Goal: Find specific page/section: Find specific page/section

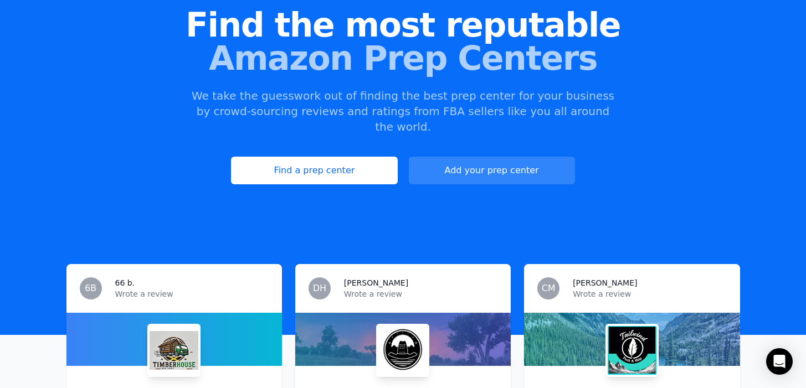
scroll to position [114, 0]
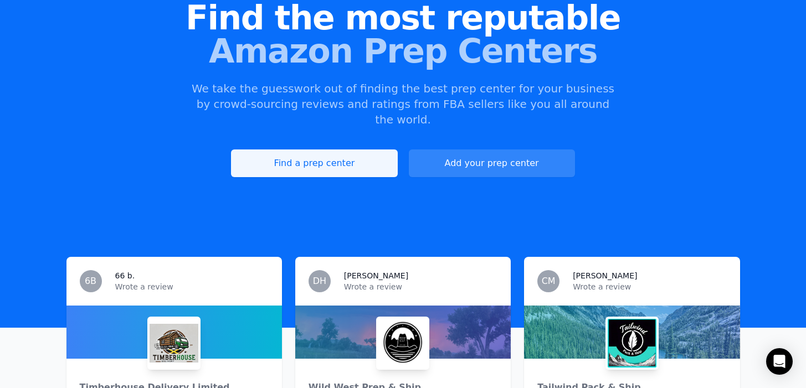
click at [361, 153] on link "Find a prep center" at bounding box center [314, 164] width 166 height 28
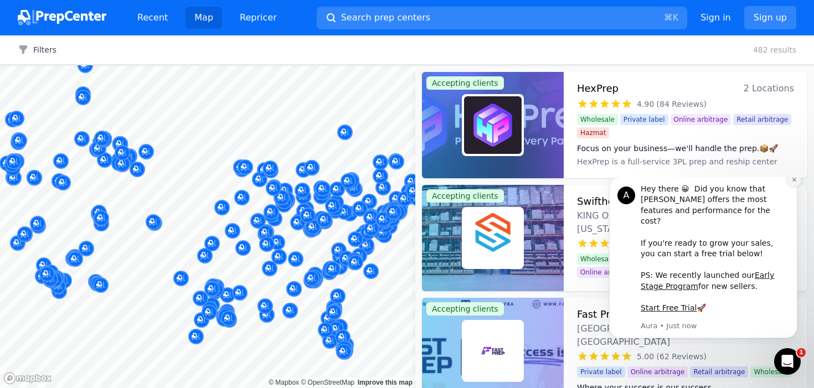
click at [794, 182] on icon "Dismiss notification" at bounding box center [794, 180] width 4 height 4
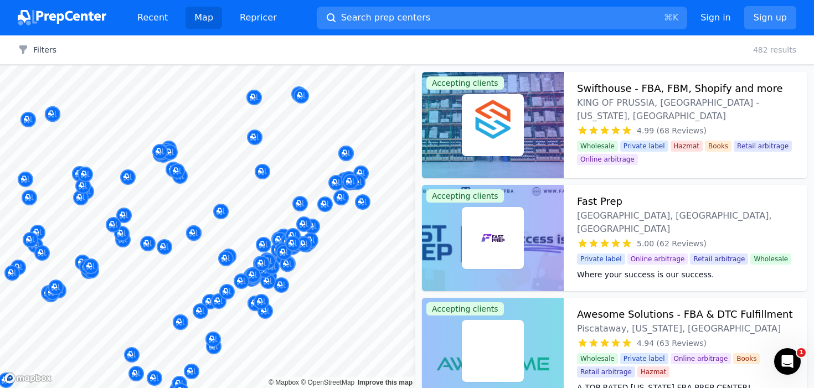
drag, startPoint x: 324, startPoint y: 208, endPoint x: 233, endPoint y: 180, distance: 94.6
click at [233, 180] on body "Recent Map Repricer Search prep centers ⌘ K Open main menu Sign in Sign up Filt…" at bounding box center [407, 194] width 814 height 388
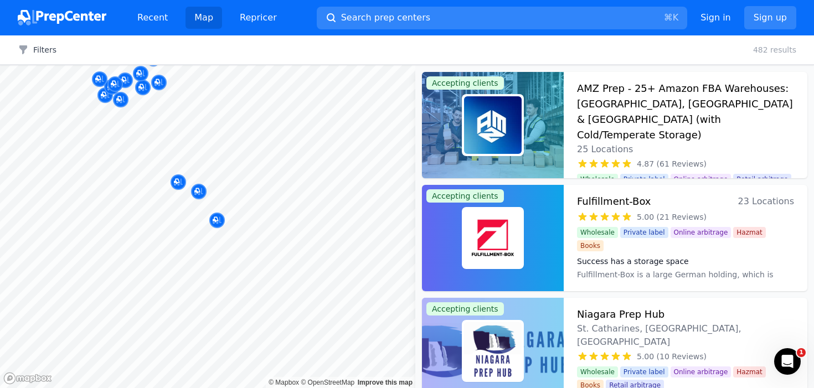
click at [181, 180] on div at bounding box center [251, 175] width 213 height 9
click at [180, 181] on body "Recent Map Repricer Search prep centers ⌘ K Open main menu Sign in Sign up Filt…" at bounding box center [407, 194] width 814 height 388
click at [178, 183] on div at bounding box center [199, 179] width 213 height 9
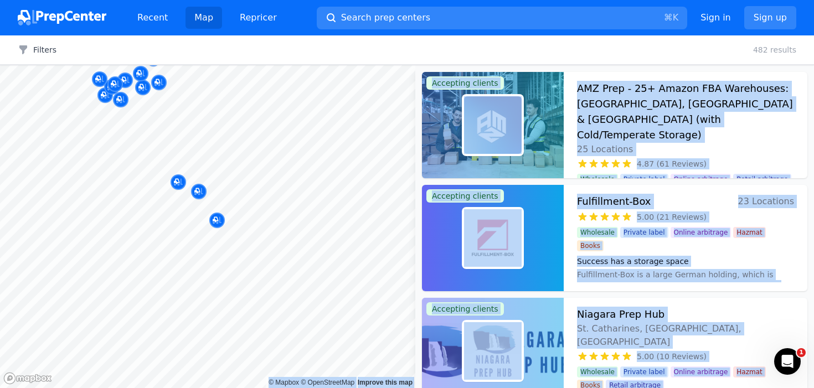
click at [268, 236] on body "Recent Map Repricer Search prep centers ⌘ K Open main menu Sign in Sign up Filt…" at bounding box center [407, 194] width 814 height 388
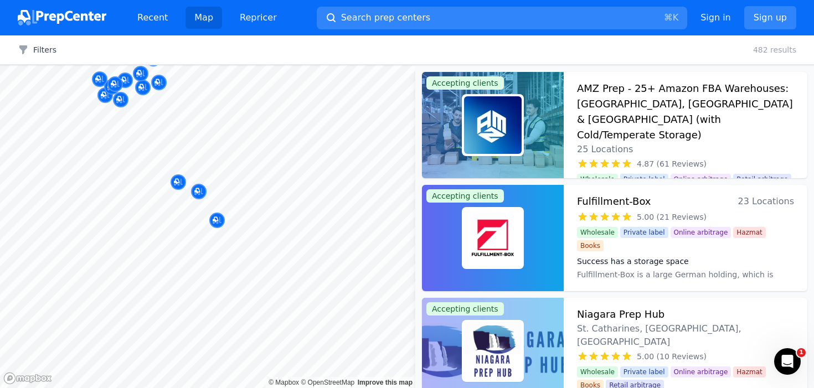
drag, startPoint x: 268, startPoint y: 244, endPoint x: 257, endPoint y: 270, distance: 28.0
click at [253, 204] on body "Recent Map Repricer Search prep centers ⌘ K Open main menu Sign in Sign up Filt…" at bounding box center [407, 194] width 814 height 388
click at [245, 204] on body "Recent Map Repricer Search prep centers ⌘ K Open main menu Sign in Sign up Filt…" at bounding box center [407, 194] width 814 height 388
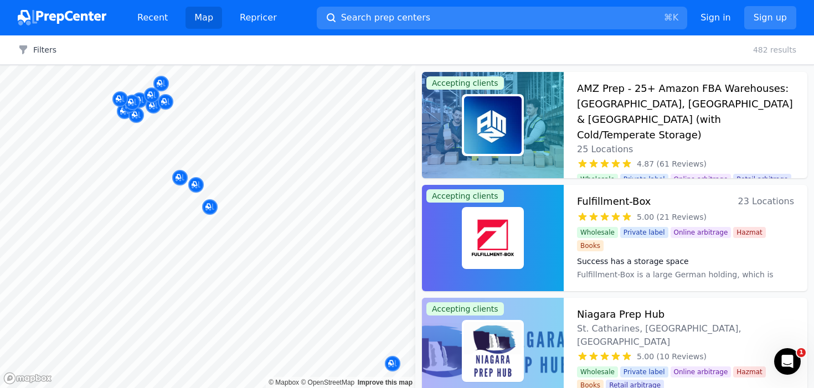
click at [271, 253] on body "Recent Map Repricer Search prep centers ⌘ K Open main menu Sign in Sign up Filt…" at bounding box center [407, 194] width 814 height 388
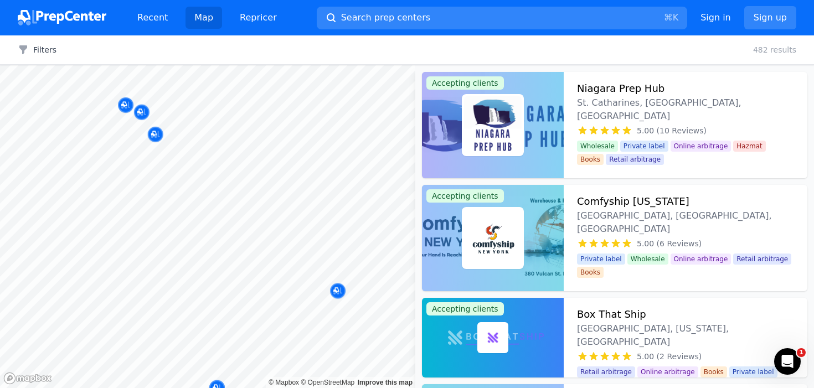
click at [233, 205] on body "Recent Map Repricer Search prep centers ⌘ K Open main menu Sign in Sign up Filt…" at bounding box center [407, 194] width 814 height 388
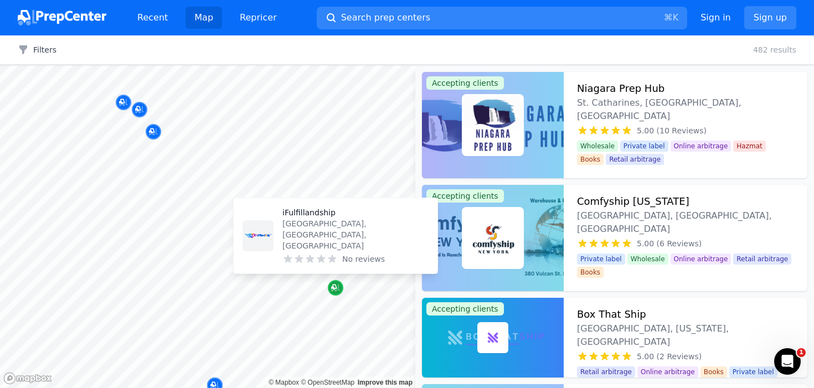
click at [334, 288] on icon "Map marker" at bounding box center [334, 288] width 6 height 6
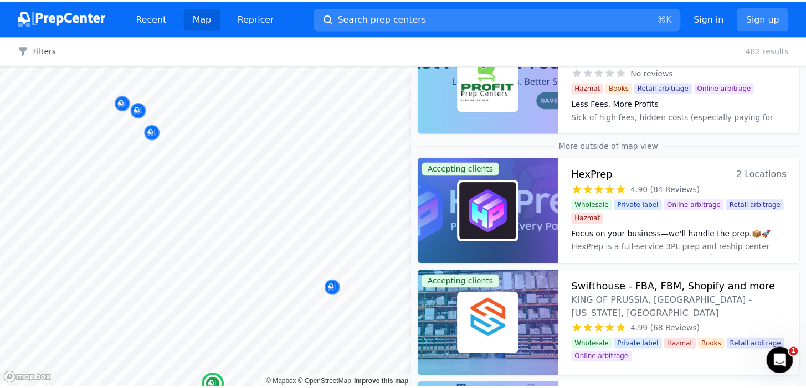
scroll to position [585, 0]
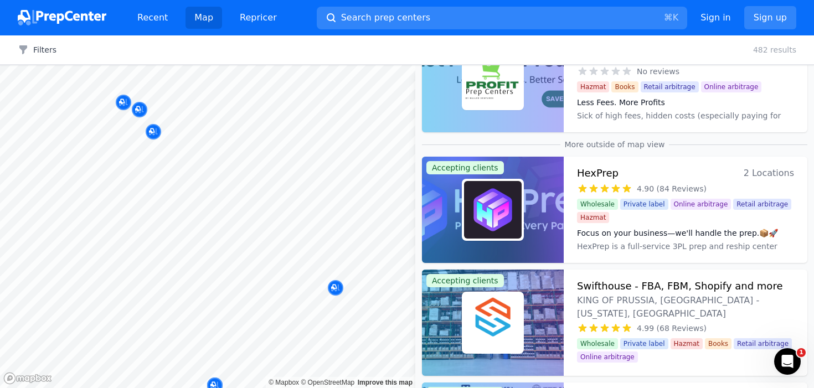
click at [554, 176] on div at bounding box center [493, 210] width 142 height 106
